Goal: Task Accomplishment & Management: Manage account settings

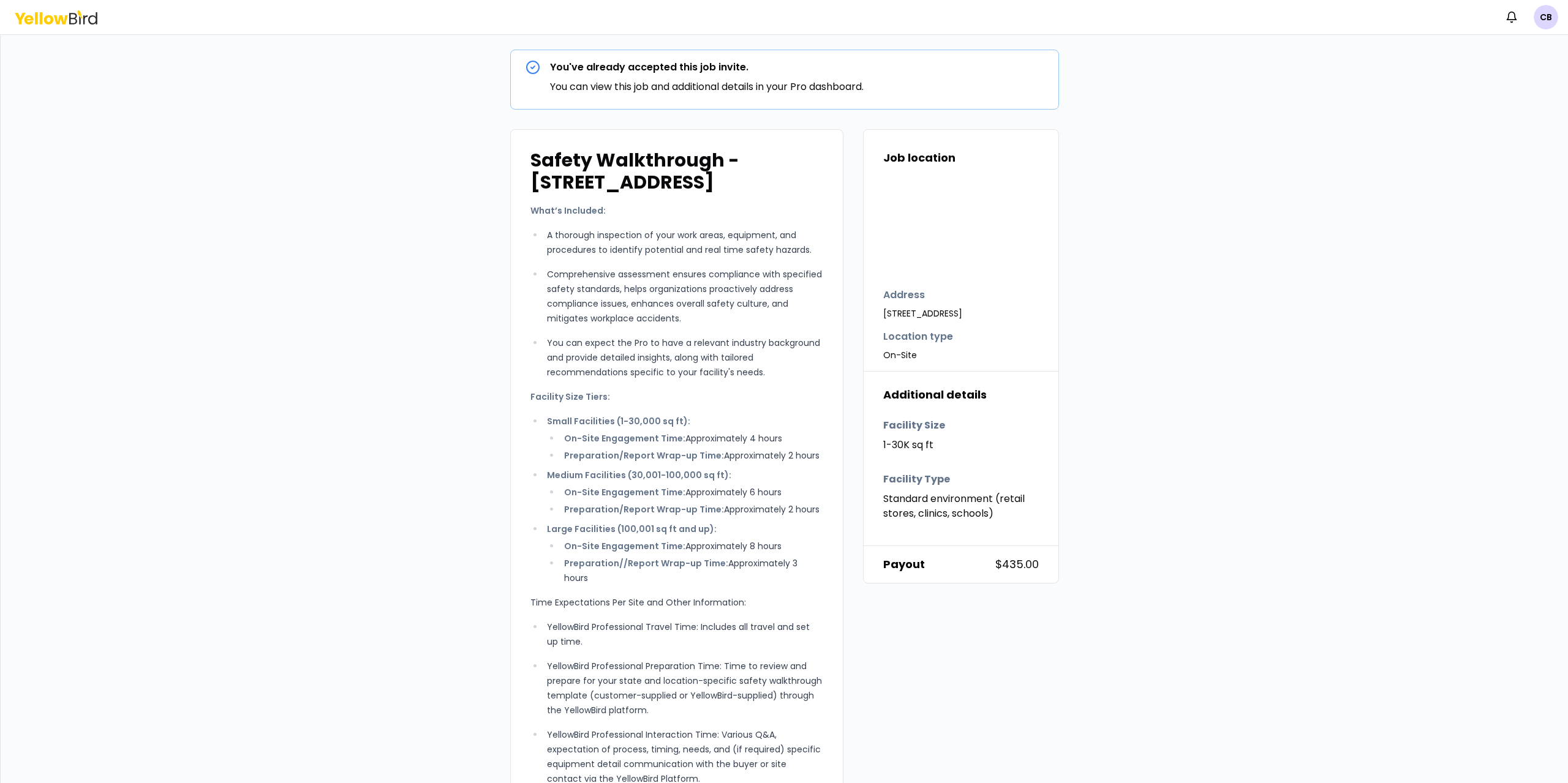
click at [60, 20] on icon at bounding box center [56, 18] width 83 height 14
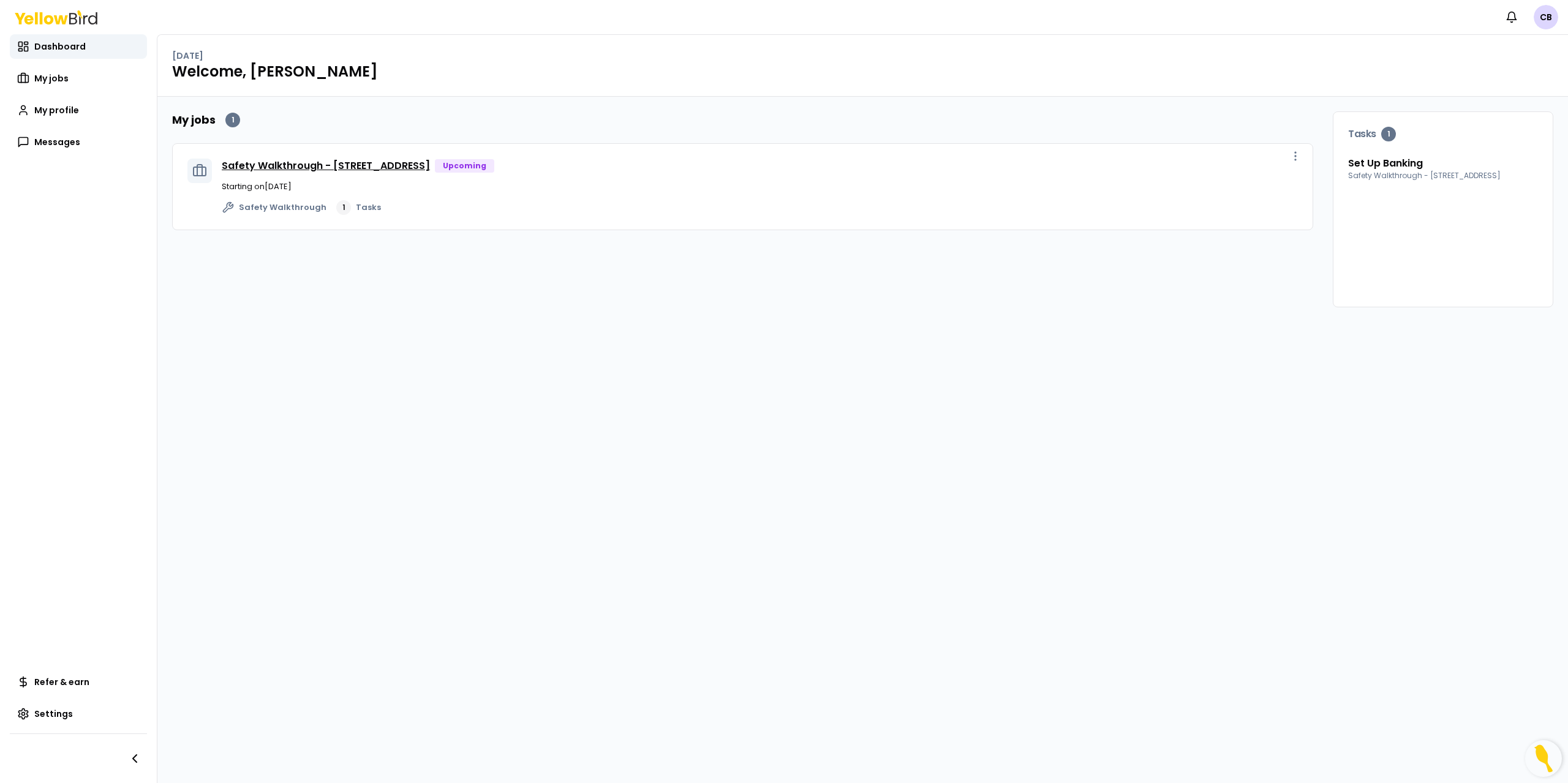
click at [330, 166] on link "Safety Walkthrough - [STREET_ADDRESS]" at bounding box center [326, 166] width 208 height 14
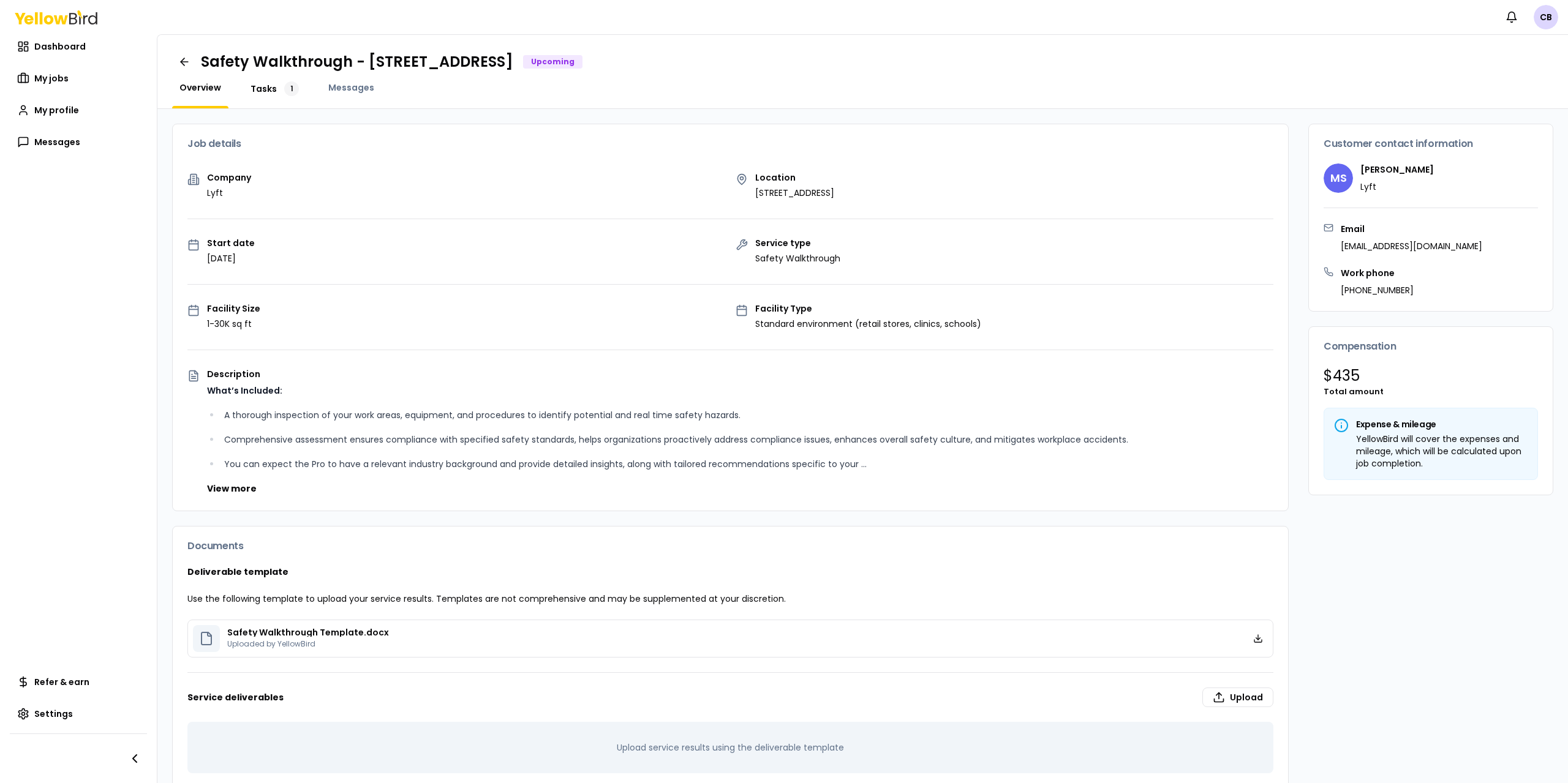
click at [261, 89] on span "Tasks" at bounding box center [263, 88] width 27 height 12
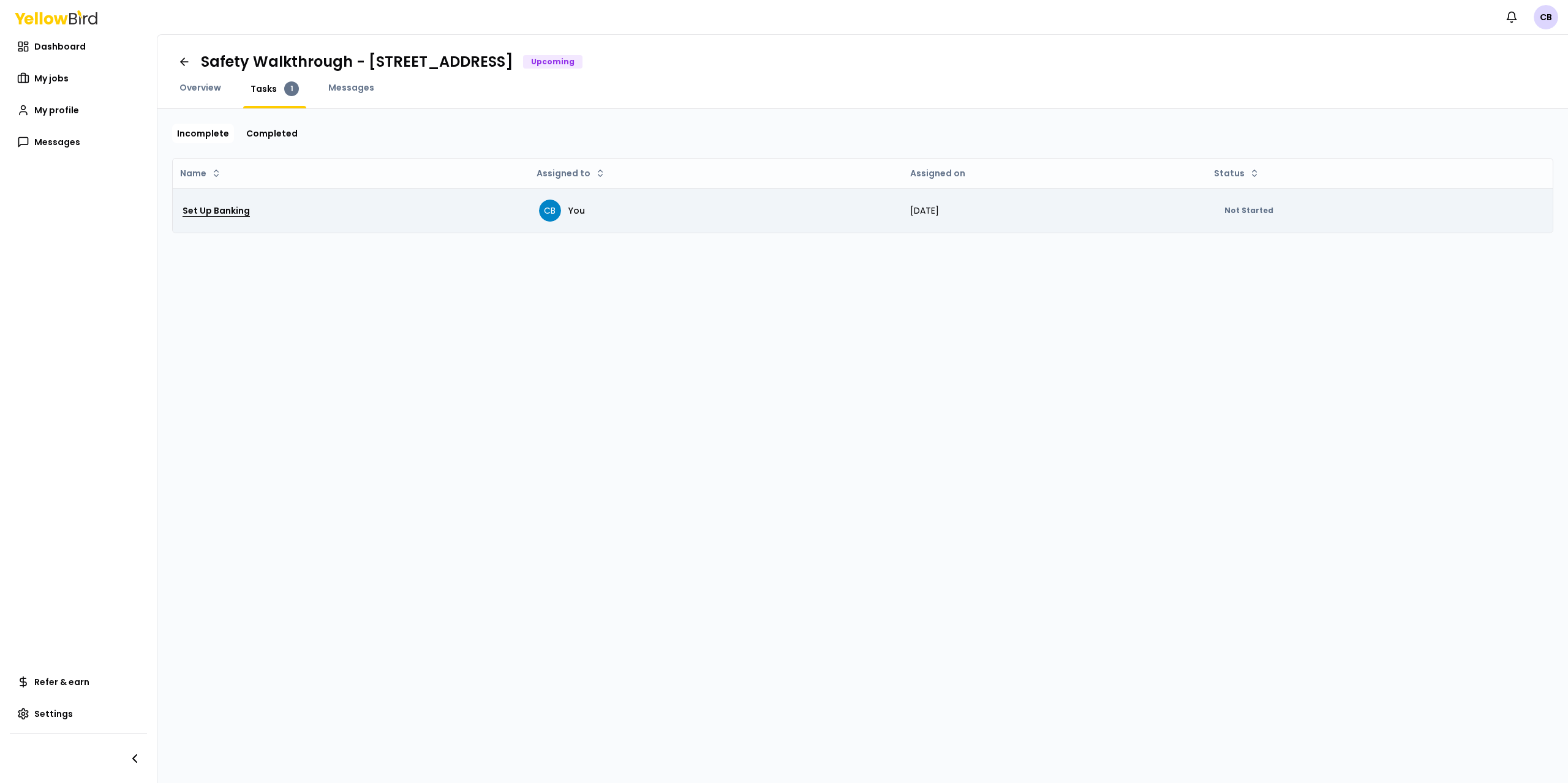
click at [231, 209] on h3 "Set Up Banking" at bounding box center [216, 211] width 68 height 22
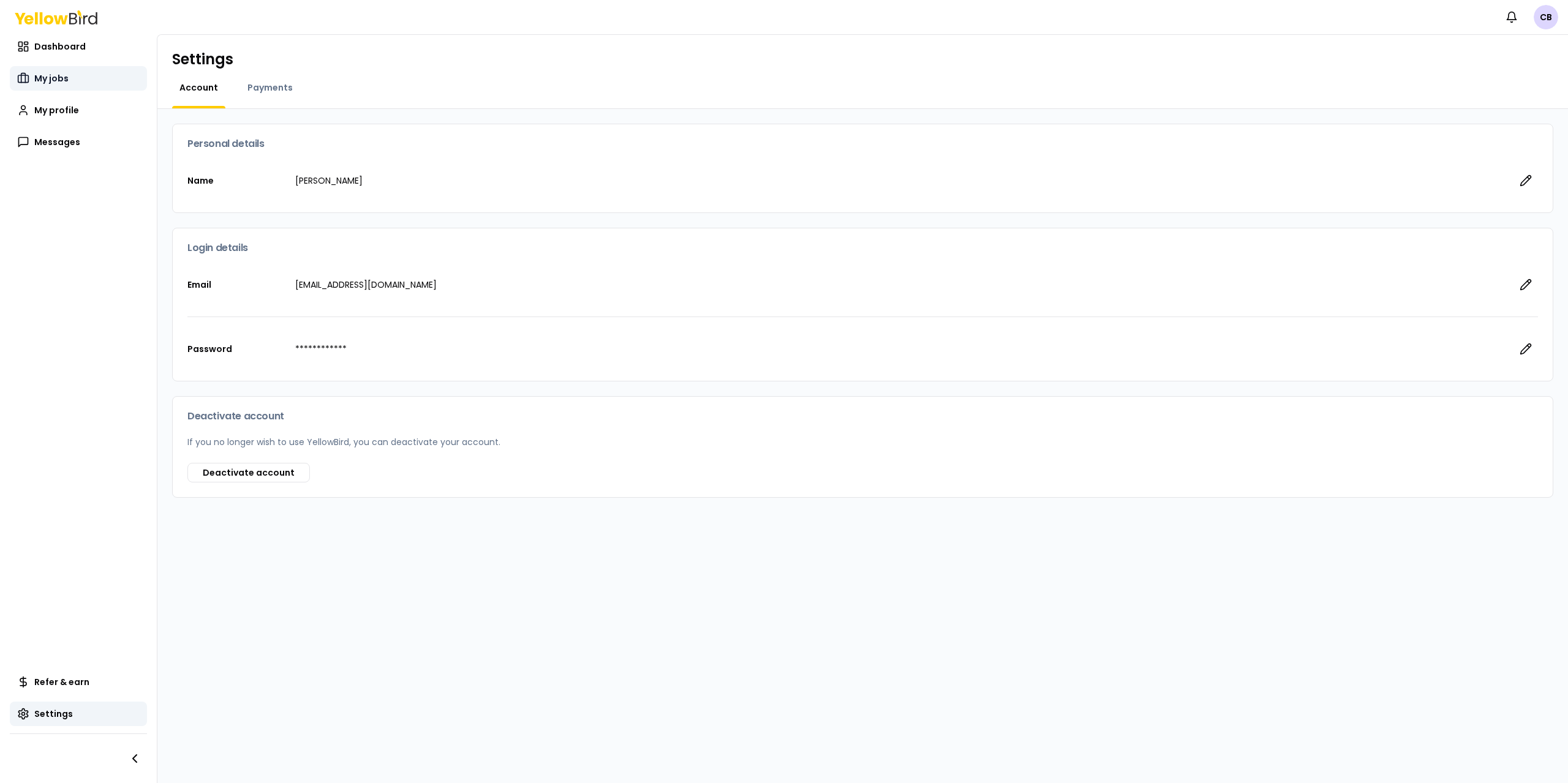
click at [62, 79] on span "My jobs" at bounding box center [51, 78] width 34 height 12
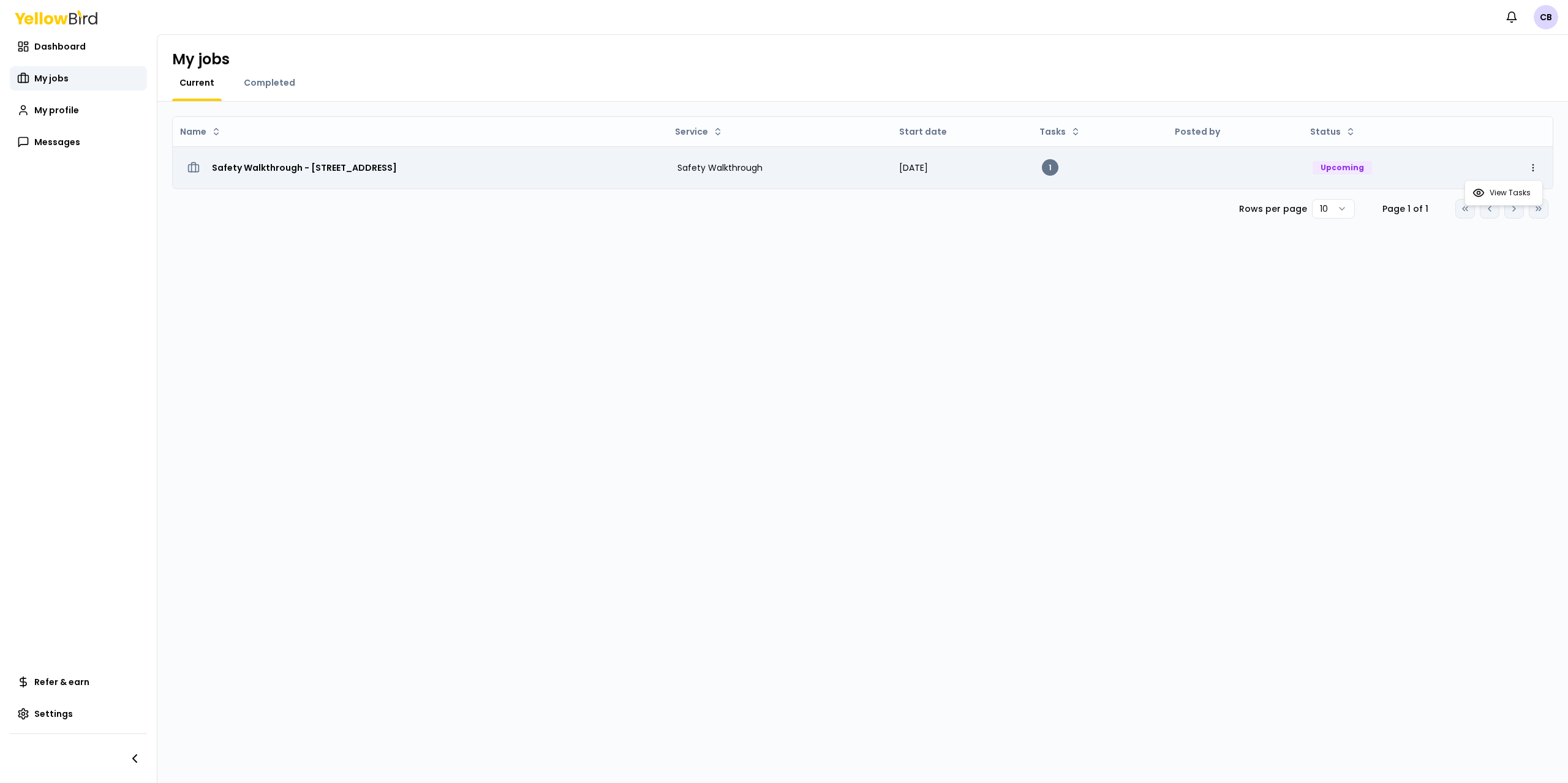
click at [1534, 166] on html "Notifications CB Dashboard My jobs My profile Messages Refer & earn Settings My…" at bounding box center [784, 391] width 1568 height 783
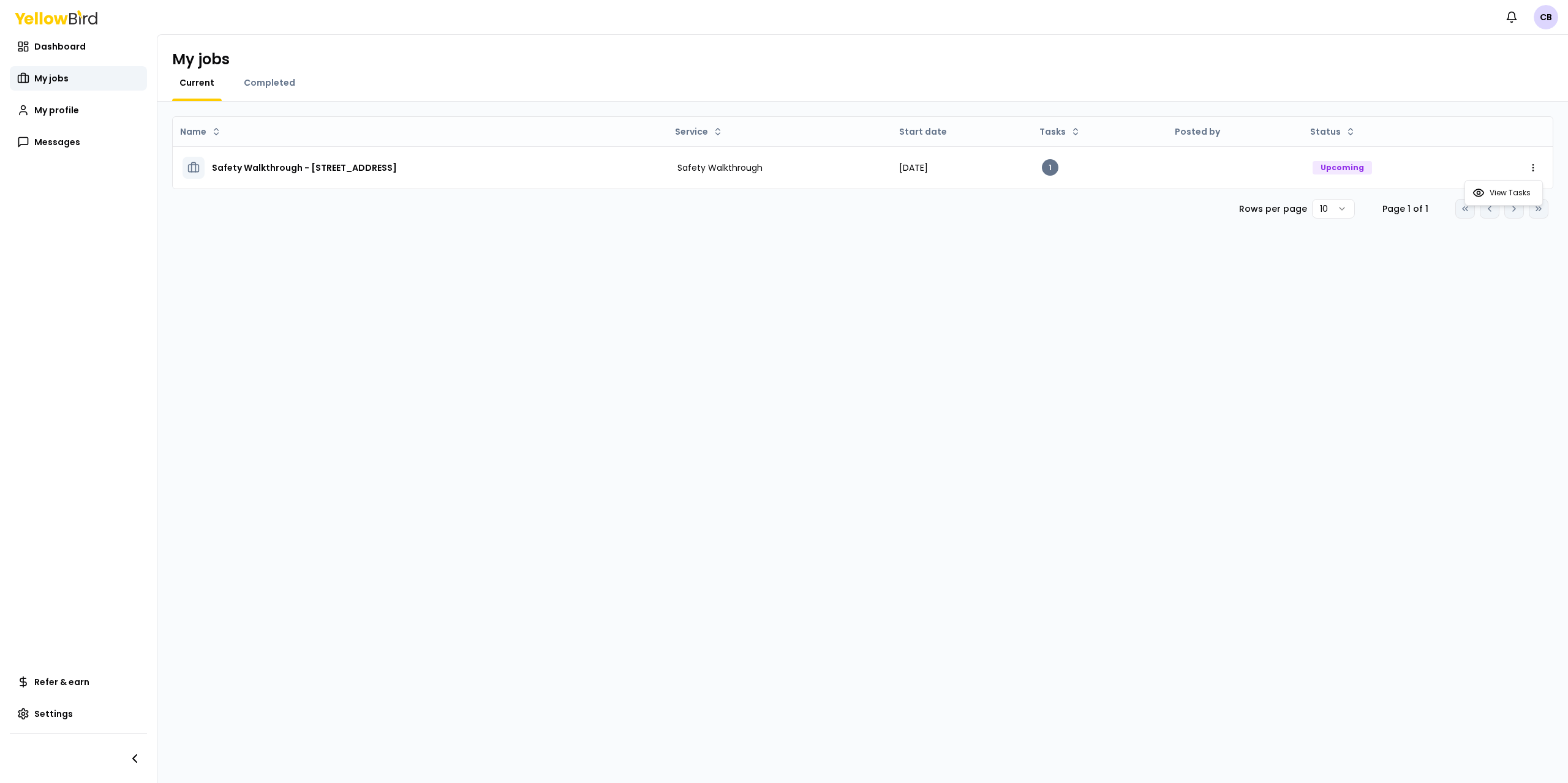
click at [662, 166] on html "Notifications CB Dashboard My jobs My profile Messages Refer & earn Settings My…" at bounding box center [784, 391] width 1568 height 783
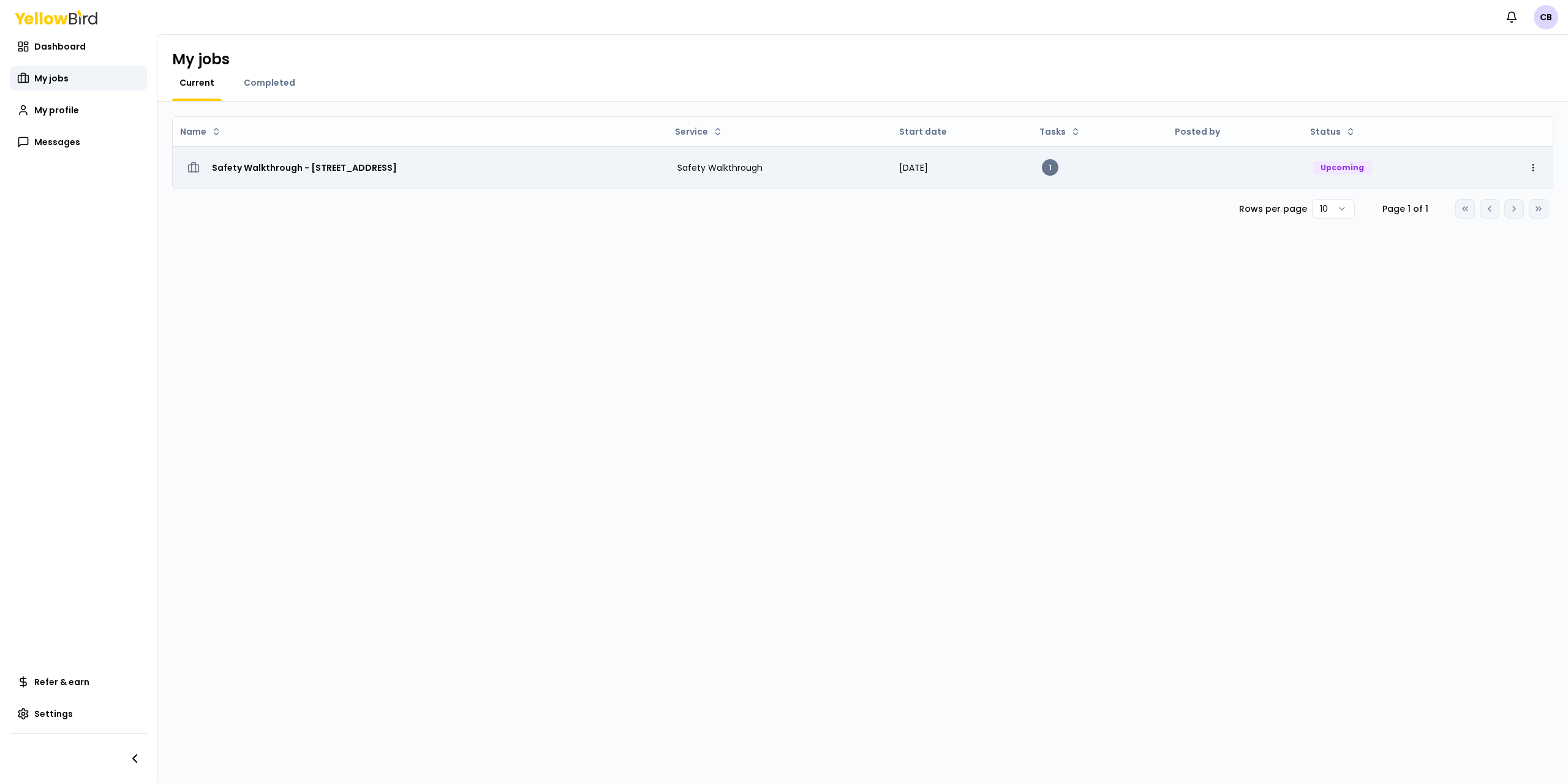
click at [397, 170] on h3 "Safety Walkthrough - [STREET_ADDRESS]" at bounding box center [304, 168] width 185 height 22
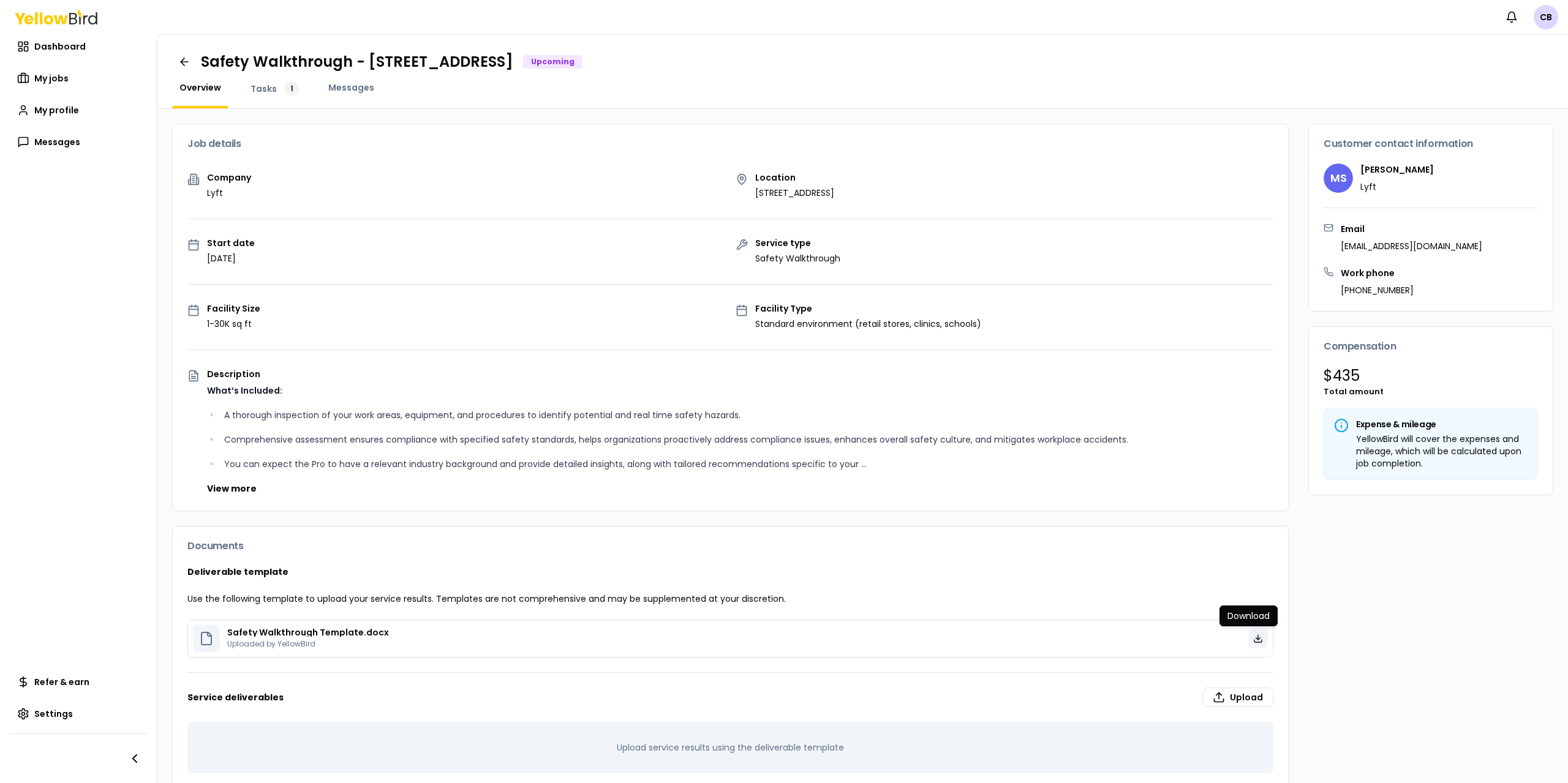
click at [1256, 639] on polyline at bounding box center [1258, 639] width 5 height 2
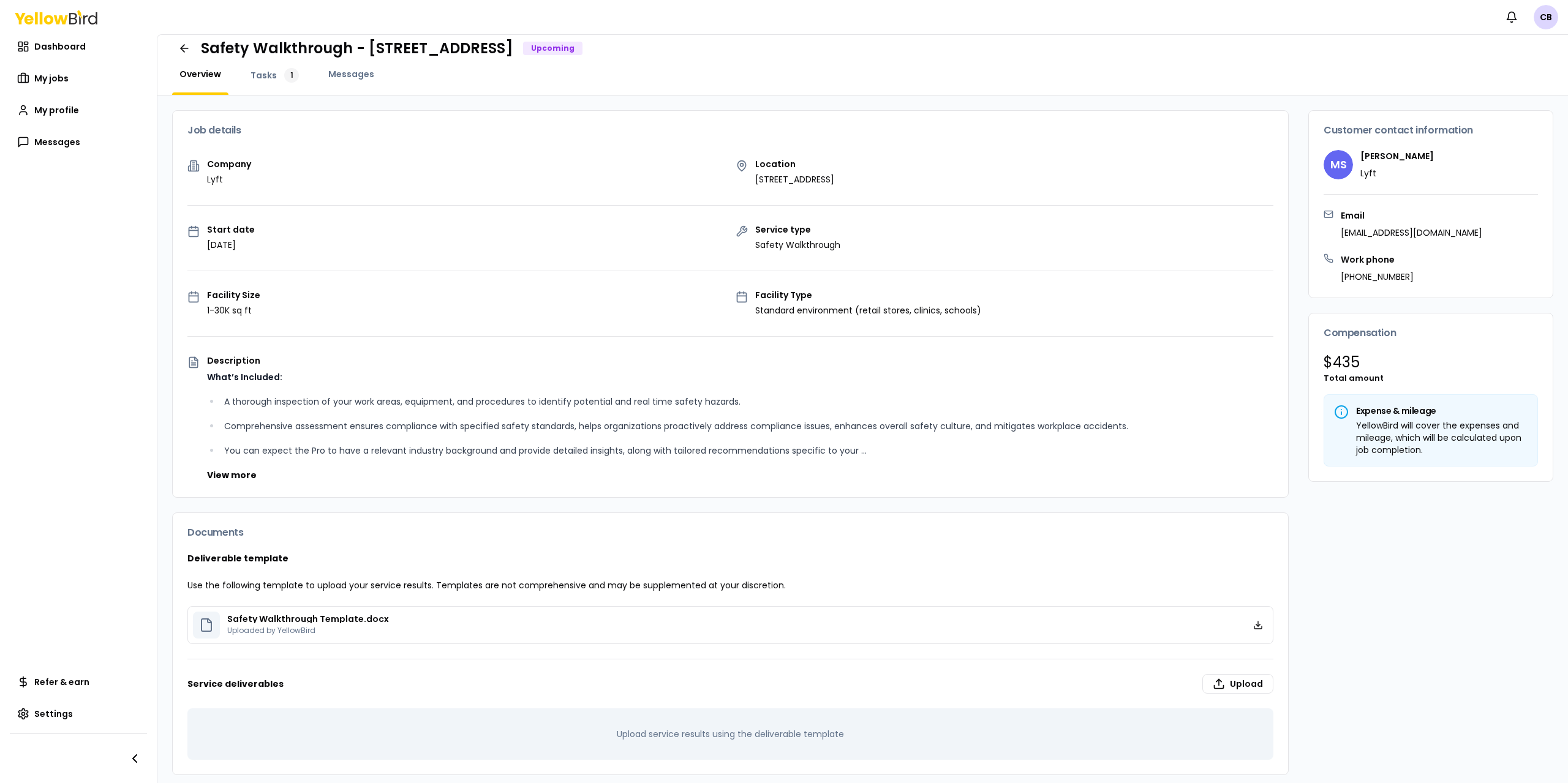
scroll to position [20, 0]
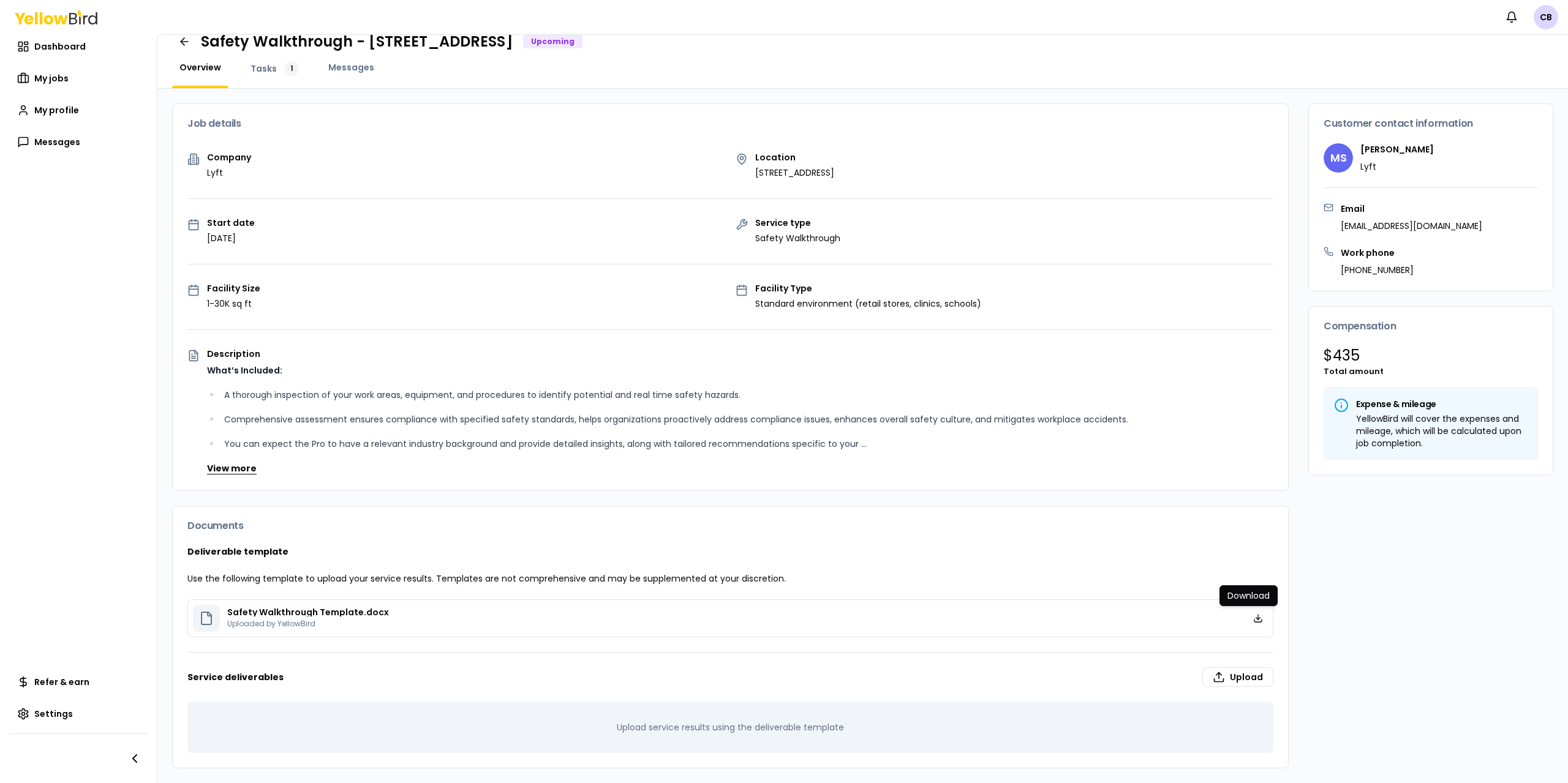
click at [235, 467] on button "View more" at bounding box center [231, 468] width 49 height 12
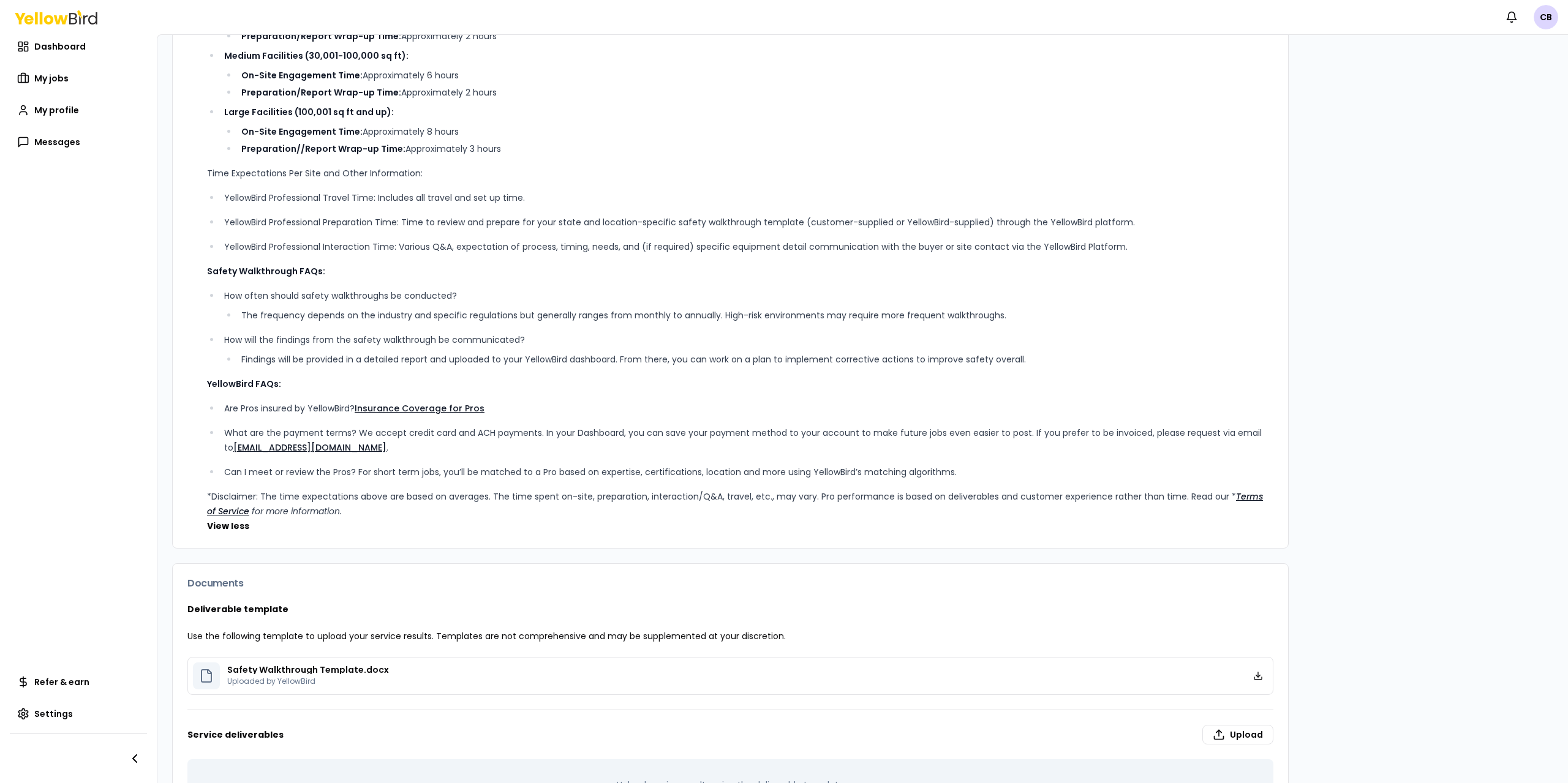
scroll to position [571, 0]
